Goal: Information Seeking & Learning: Learn about a topic

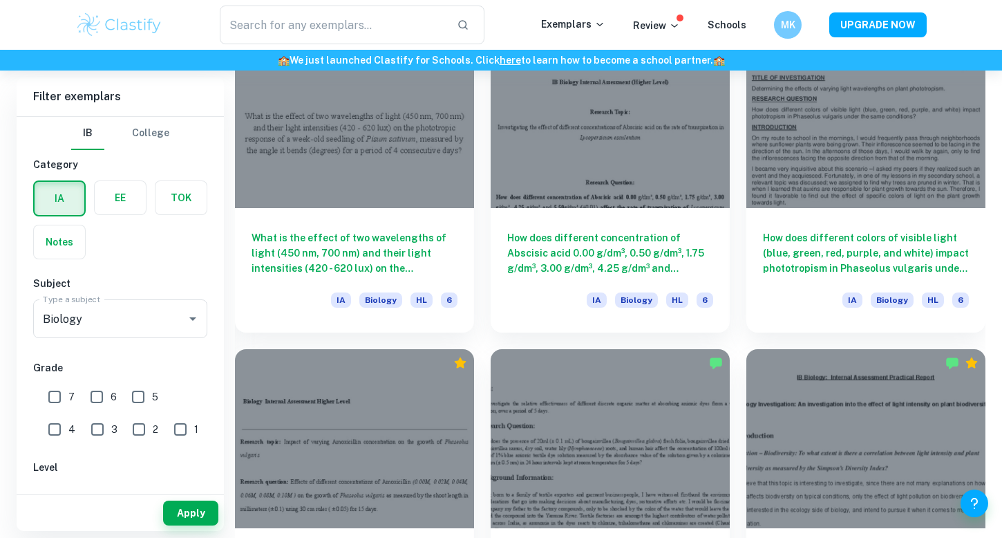
scroll to position [1405, 0]
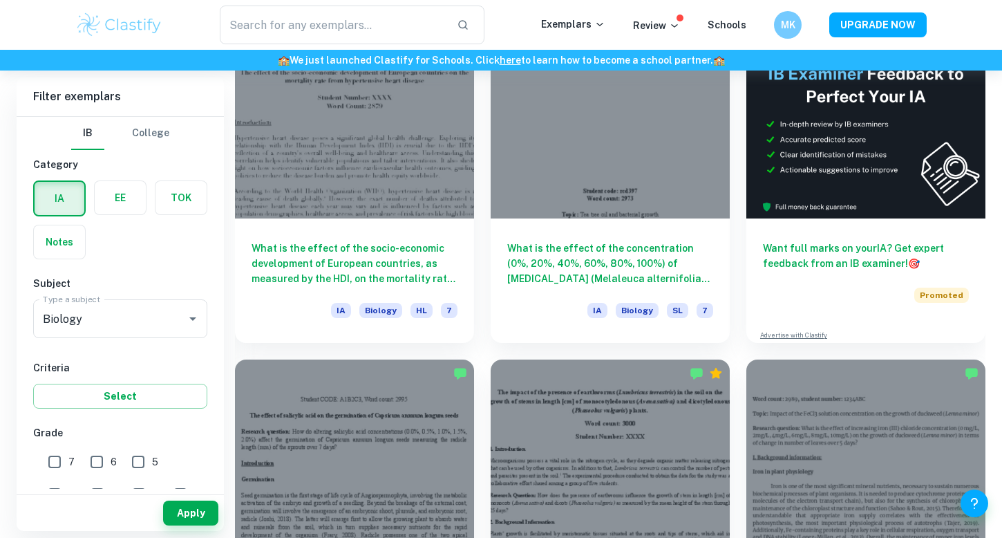
scroll to position [424, 0]
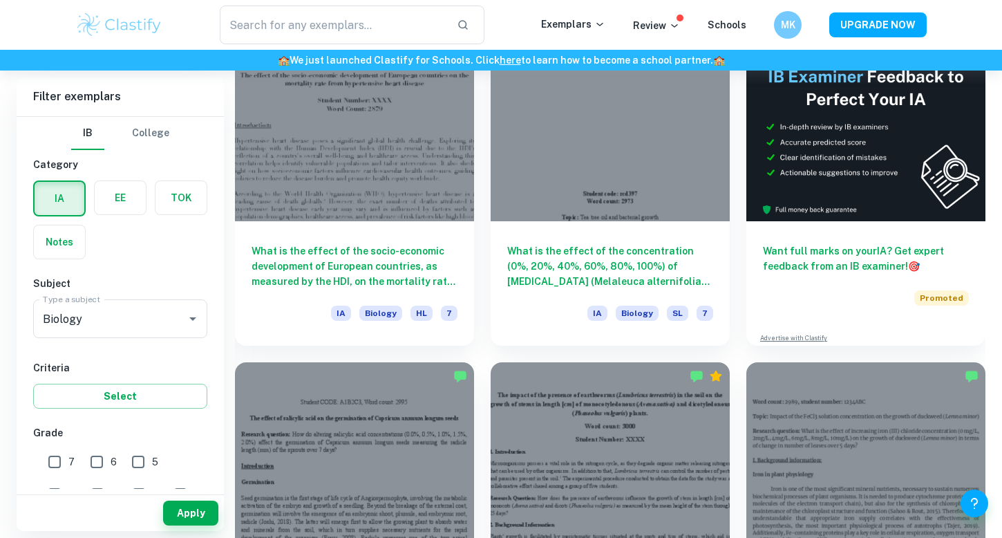
click at [99, 462] on input "6" at bounding box center [97, 462] width 28 height 28
checkbox input "true"
click at [62, 461] on input "7" at bounding box center [55, 462] width 28 height 28
checkbox input "true"
click at [134, 459] on input "5" at bounding box center [138, 462] width 28 height 28
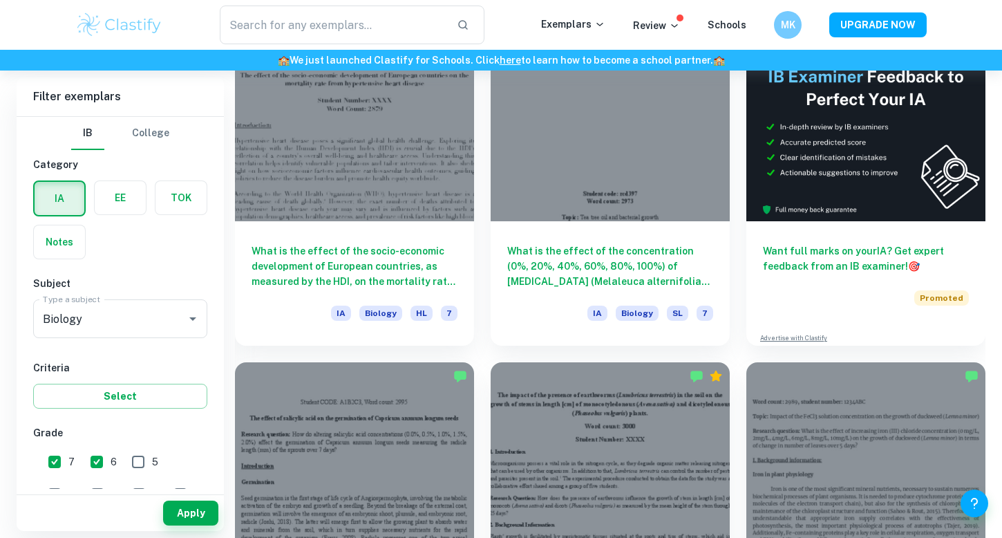
checkbox input "true"
click at [204, 508] on button "Apply" at bounding box center [190, 512] width 55 height 25
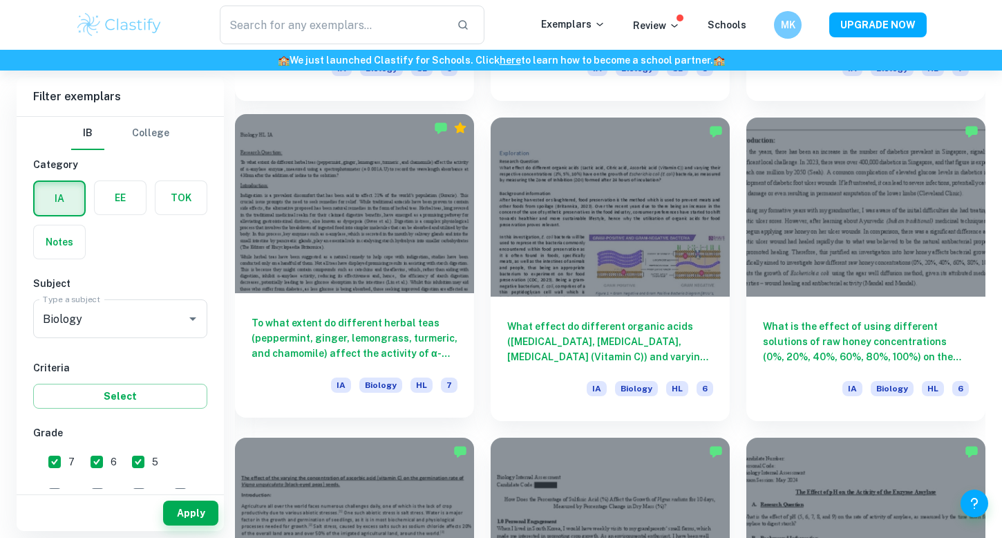
scroll to position [1631, 0]
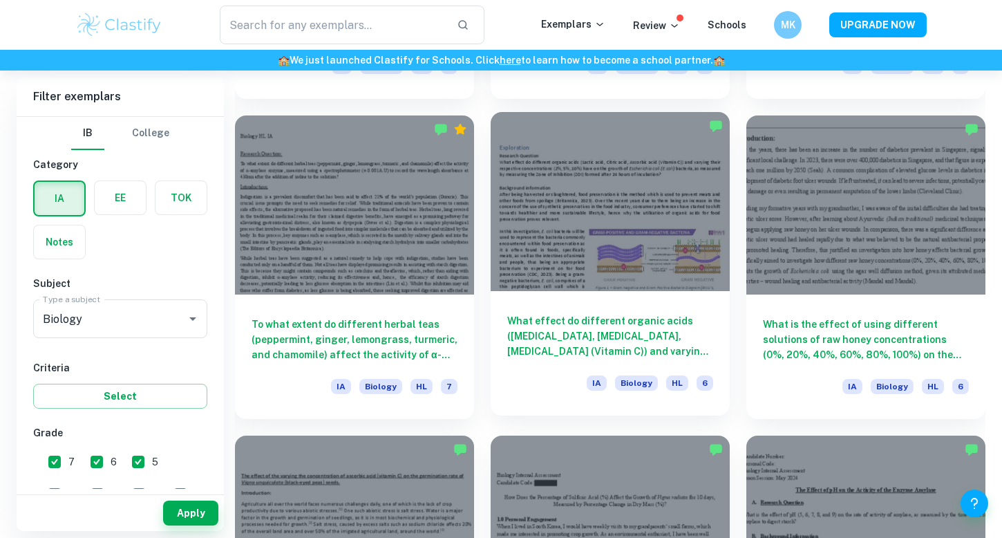
click at [611, 321] on h6 "What effect do different organic acids ([MEDICAL_DATA], [MEDICAL_DATA], [MEDICA…" at bounding box center [610, 336] width 206 height 46
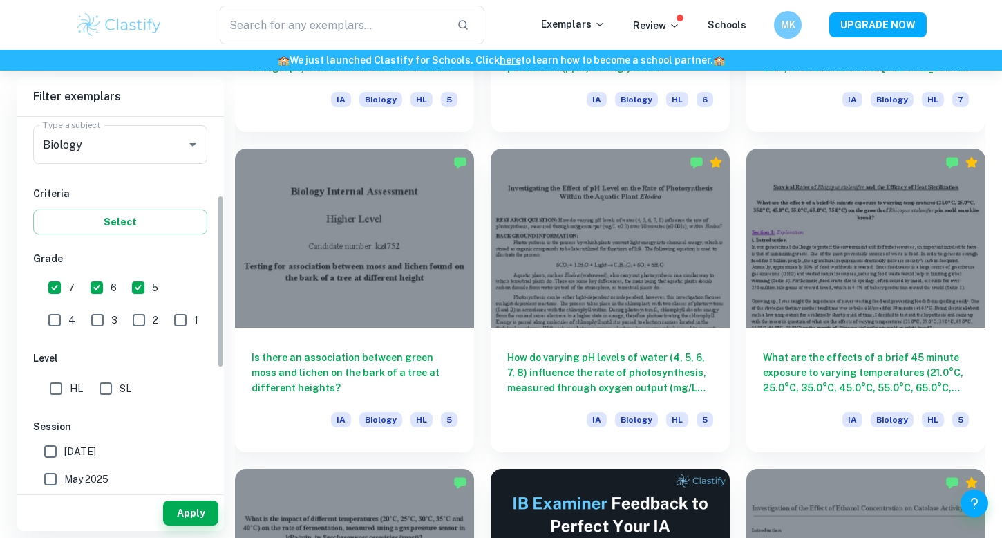
scroll to position [241, 0]
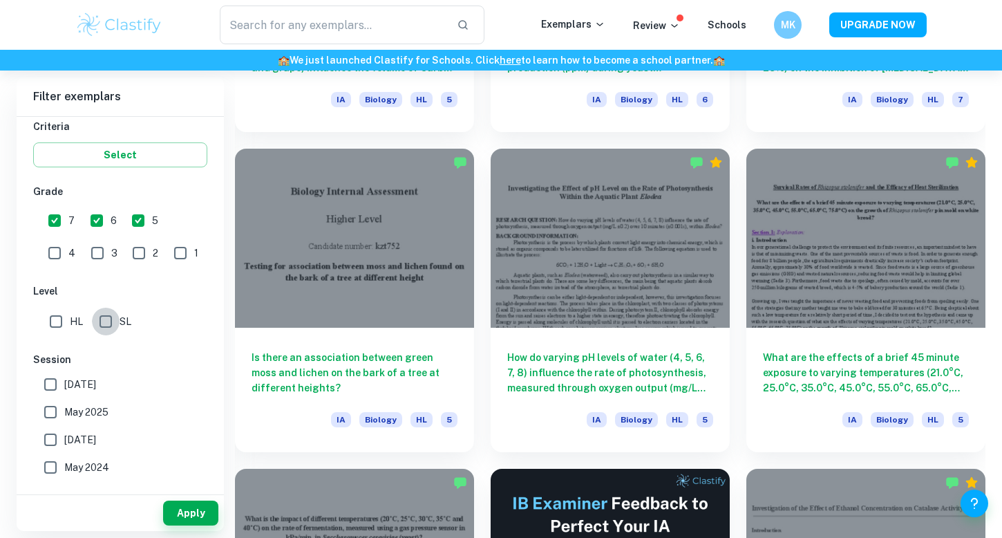
click at [94, 325] on input "SL" at bounding box center [106, 321] width 28 height 28
checkbox input "true"
click at [173, 516] on button "Apply" at bounding box center [190, 512] width 55 height 25
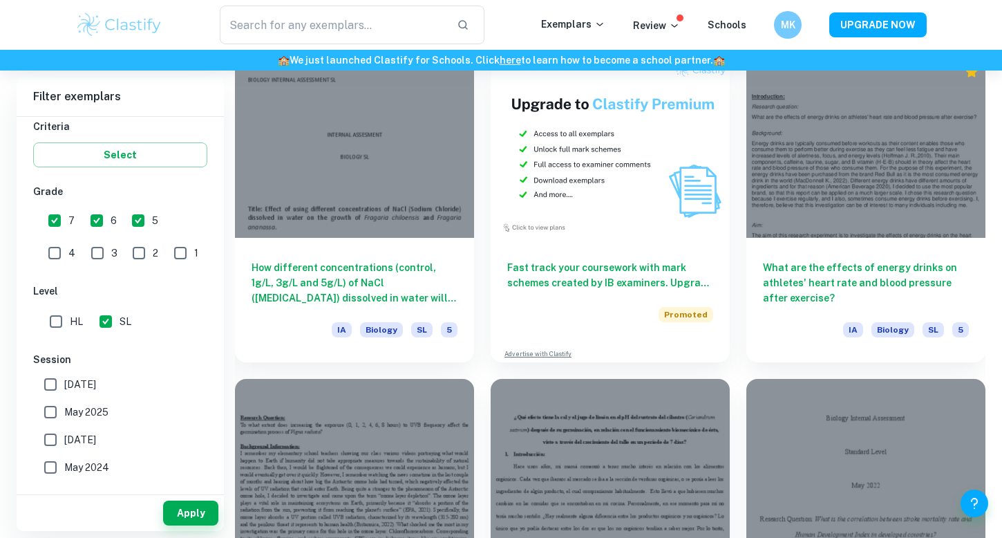
scroll to position [7812, 0]
